Goal: Use online tool/utility: Utilize a website feature to perform a specific function

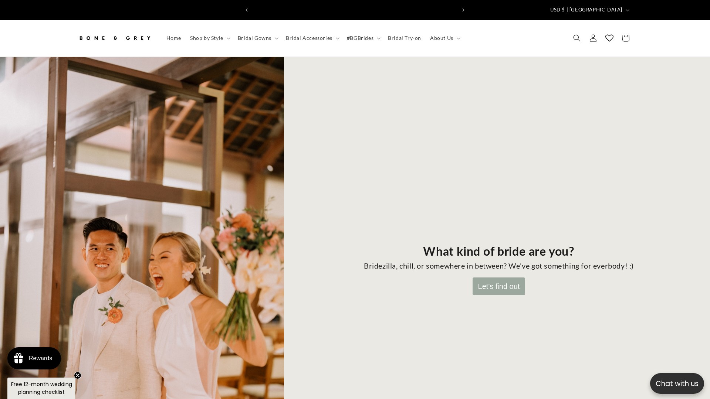
scroll to position [0, 203]
